Goal: Task Accomplishment & Management: Use online tool/utility

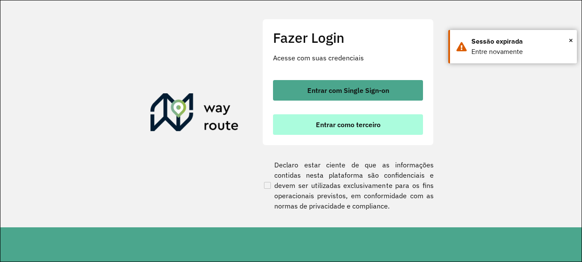
click at [344, 130] on button "Entrar como terceiro" at bounding box center [348, 125] width 150 height 21
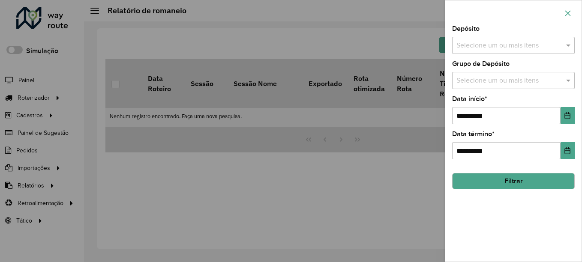
click at [569, 14] on icon "button" at bounding box center [569, 13] width 6 height 6
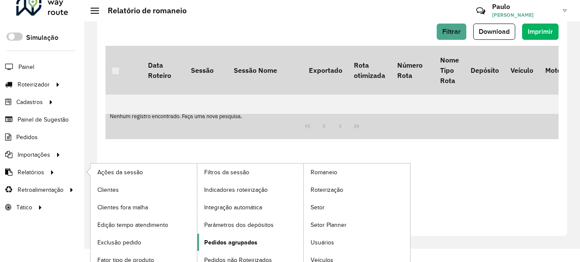
scroll to position [21, 0]
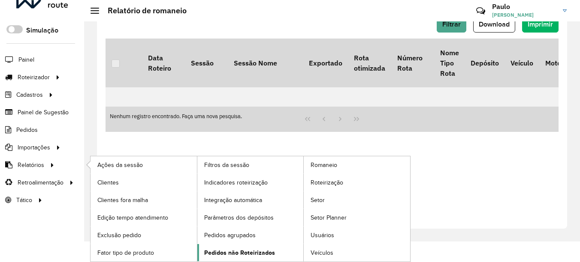
click at [250, 248] on link "Pedidos não Roteirizados" at bounding box center [250, 252] width 106 height 17
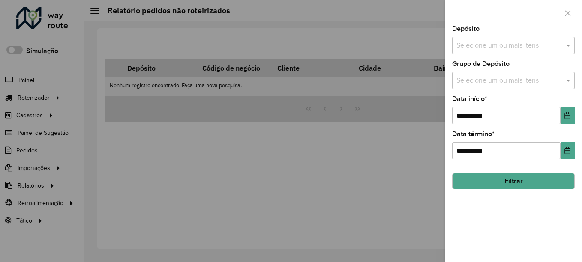
click at [517, 49] on input "text" at bounding box center [510, 46] width 110 height 10
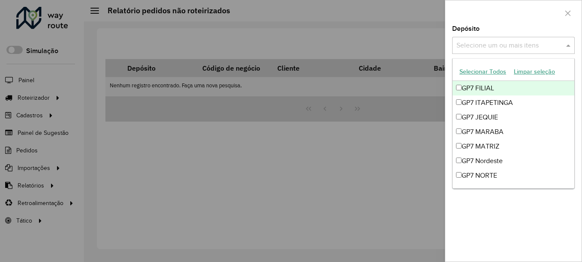
click at [486, 74] on button "Selecionar Todos" at bounding box center [483, 71] width 54 height 13
click at [526, 19] on div at bounding box center [514, 12] width 136 height 25
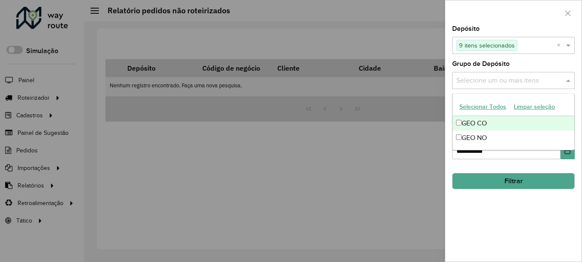
click at [501, 82] on input "text" at bounding box center [510, 81] width 110 height 10
click at [489, 109] on button "Selecionar Todos" at bounding box center [483, 106] width 54 height 13
click at [522, 9] on div at bounding box center [514, 12] width 136 height 25
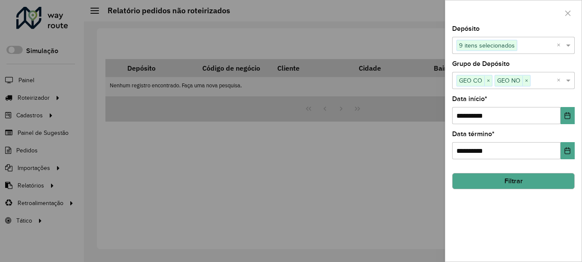
click at [522, 183] on button "Filtrar" at bounding box center [513, 181] width 123 height 16
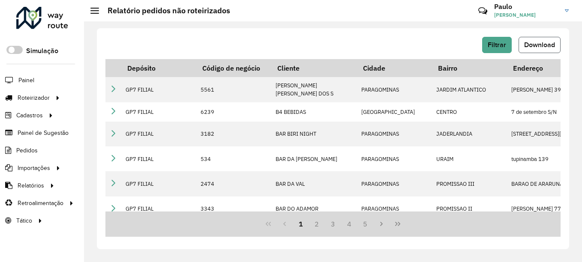
click at [538, 43] on span "Download" at bounding box center [540, 44] width 31 height 7
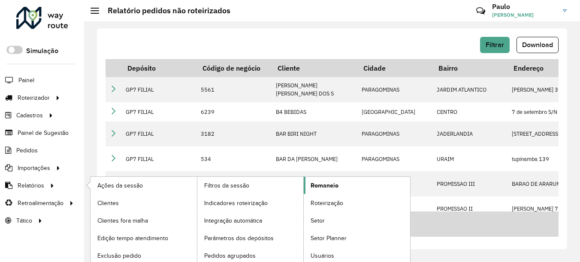
click at [346, 188] on link "Romaneio" at bounding box center [357, 185] width 106 height 17
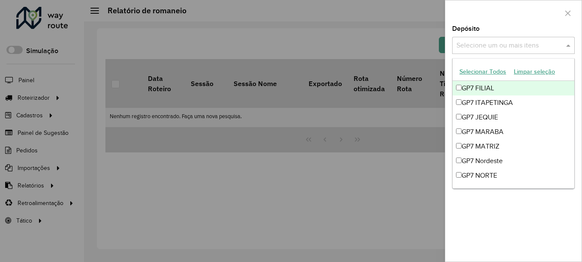
click at [498, 46] on input "text" at bounding box center [510, 46] width 110 height 10
click at [488, 67] on button "Selecionar Todos" at bounding box center [483, 71] width 54 height 13
click at [517, 23] on div at bounding box center [514, 12] width 136 height 25
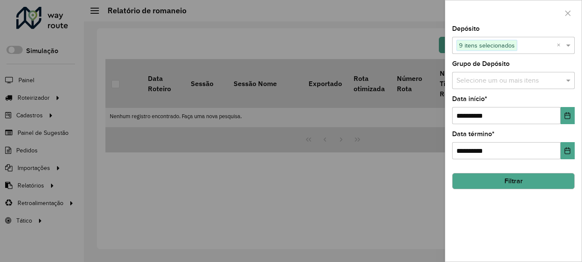
click at [481, 82] on input "text" at bounding box center [510, 81] width 110 height 10
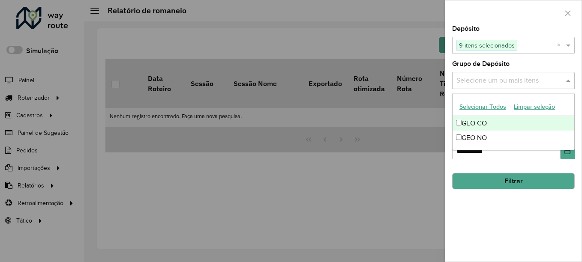
click at [474, 108] on button "Selecionar Todos" at bounding box center [483, 106] width 54 height 13
click at [524, 24] on div at bounding box center [514, 12] width 136 height 25
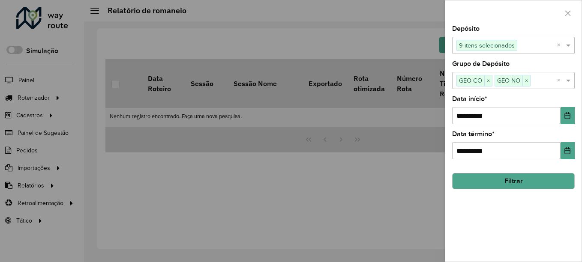
click at [528, 177] on button "Filtrar" at bounding box center [513, 181] width 123 height 16
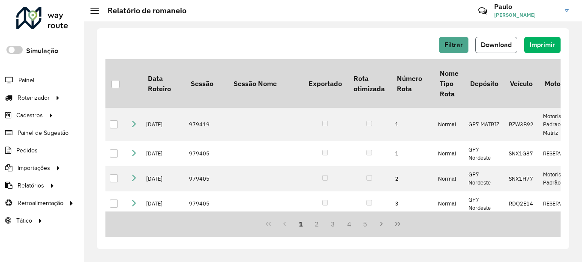
click at [498, 48] on span "Download" at bounding box center [496, 44] width 31 height 7
